Goal: Navigation & Orientation: Find specific page/section

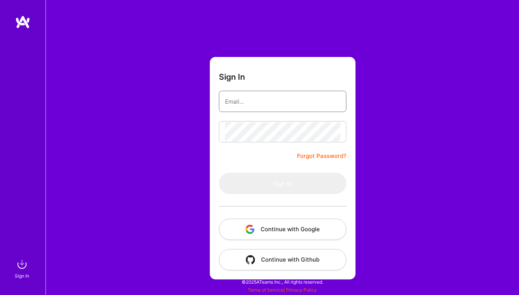
click at [281, 109] on input "email" at bounding box center [282, 101] width 115 height 19
type input "[EMAIL_ADDRESS][DOMAIN_NAME]"
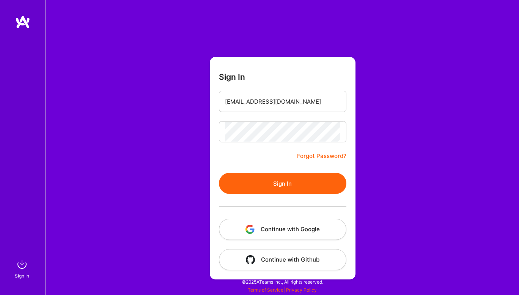
click at [266, 190] on button "Sign In" at bounding box center [283, 183] width 128 height 21
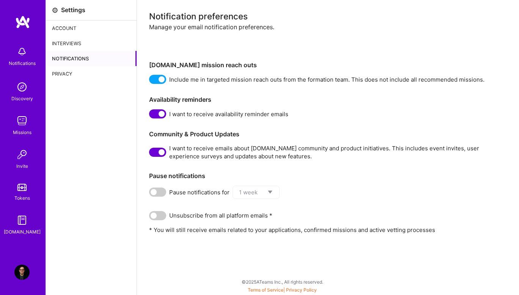
click at [25, 120] on img at bounding box center [21, 120] width 15 height 15
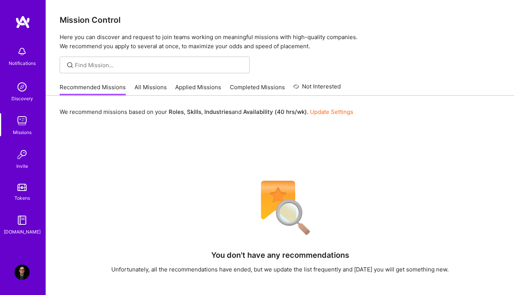
click at [27, 277] on img at bounding box center [21, 272] width 15 height 15
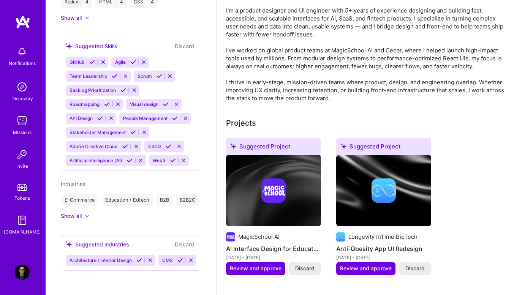
scroll to position [83, 0]
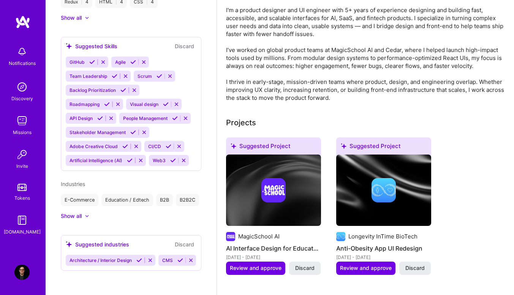
click at [76, 212] on div "Show all" at bounding box center [71, 216] width 21 height 8
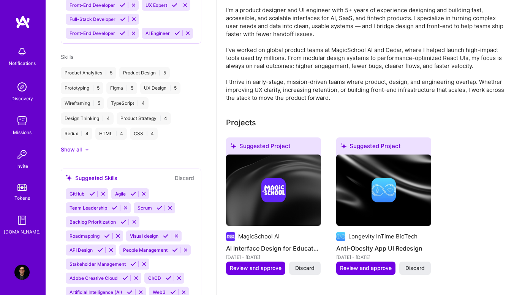
scroll to position [363, 0]
